Goal: Check status: Check status

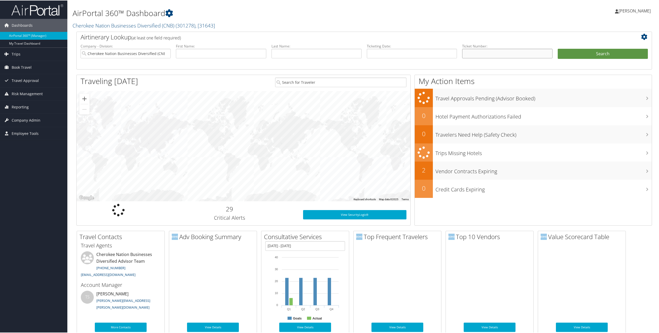
paste input "89008972373845"
type input "89008972373845"
click at [578, 52] on button "Search" at bounding box center [603, 53] width 90 height 10
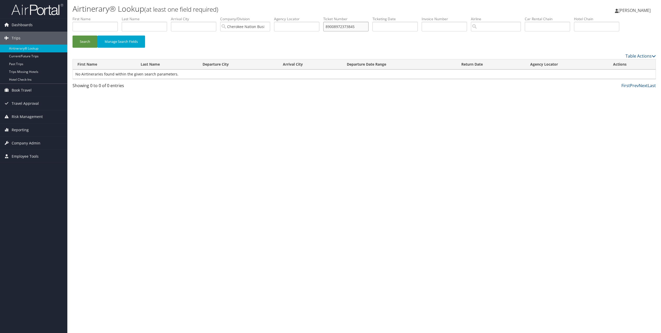
click at [368, 26] on input "89008972373845" at bounding box center [345, 27] width 45 height 10
type input "8900897237384"
click at [73, 35] on button "Search" at bounding box center [85, 41] width 25 height 12
click at [617, 75] on link "View" at bounding box center [615, 74] width 8 height 5
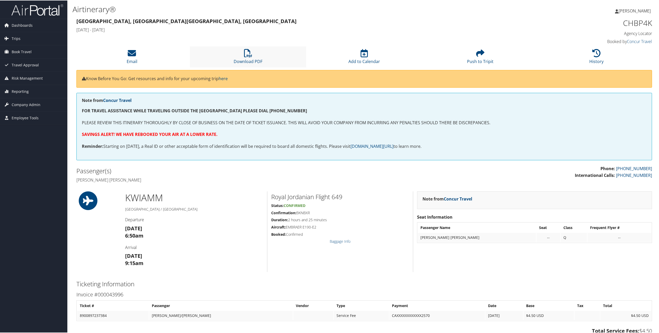
click at [252, 56] on li "Download PDF" at bounding box center [248, 56] width 116 height 21
